Goal: Task Accomplishment & Management: Manage account settings

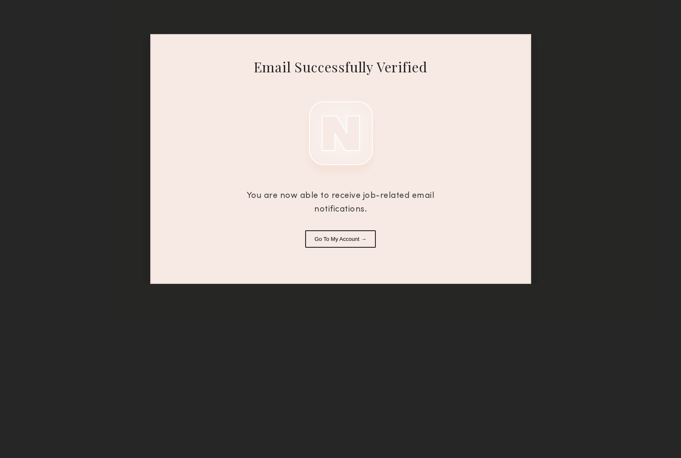
click at [339, 248] on div "Email Successfully Verified You are now able to receive job-related email notif…" at bounding box center [340, 159] width 381 height 250
click at [337, 240] on button "Go To My Account →" at bounding box center [340, 238] width 71 height 17
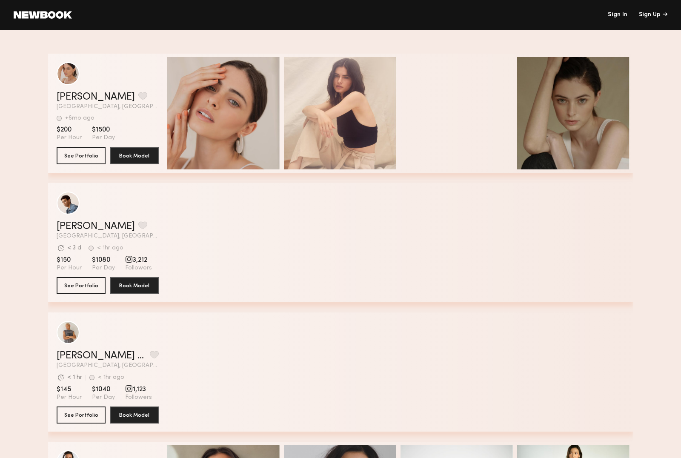
click at [619, 15] on link "Sign In" at bounding box center [618, 15] width 20 height 6
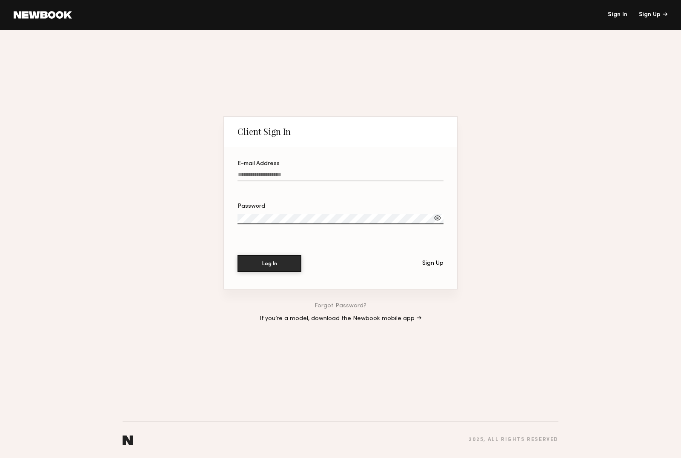
click at [316, 171] on input "E-mail Address" at bounding box center [340, 176] width 206 height 10
type input "**********"
click at [439, 219] on div at bounding box center [437, 218] width 9 height 9
click at [266, 265] on button "Log In" at bounding box center [269, 262] width 64 height 17
